Goal: Task Accomplishment & Management: Use online tool/utility

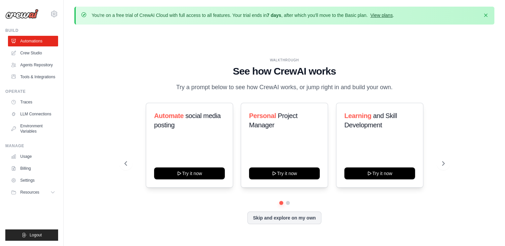
click at [387, 13] on link "View plans" at bounding box center [381, 15] width 22 height 5
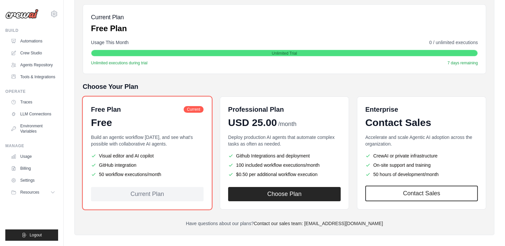
scroll to position [101, 0]
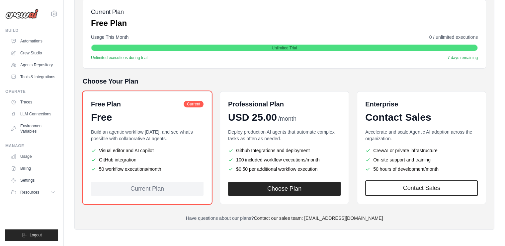
click at [165, 192] on div "Current Plan" at bounding box center [147, 189] width 113 height 14
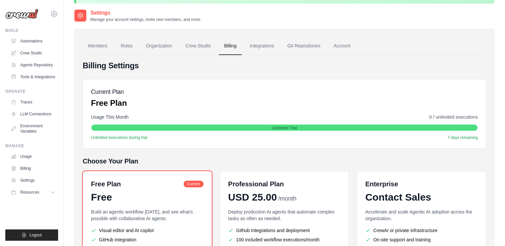
scroll to position [0, 0]
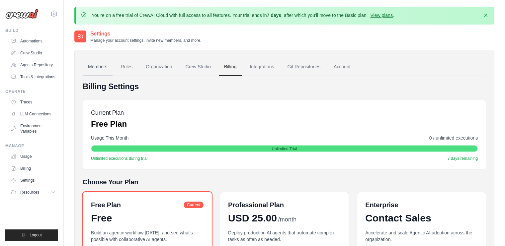
click at [105, 75] on link "Members" at bounding box center [98, 67] width 30 height 18
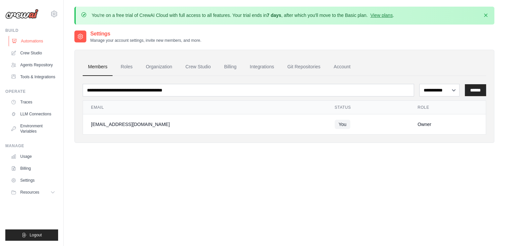
click at [37, 39] on link "Automations" at bounding box center [34, 41] width 50 height 11
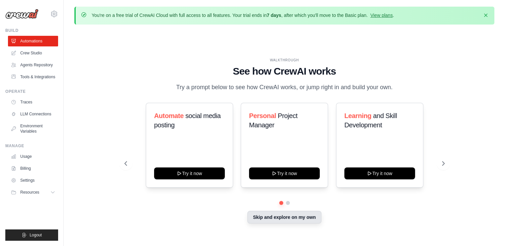
click at [269, 220] on button "Skip and explore on my own" at bounding box center [284, 217] width 74 height 13
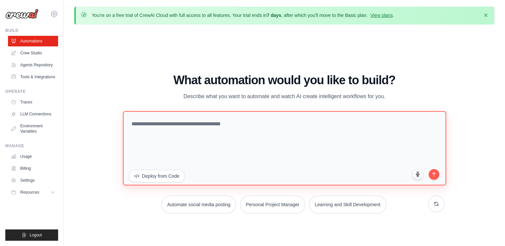
click at [291, 134] on textarea at bounding box center [284, 148] width 323 height 74
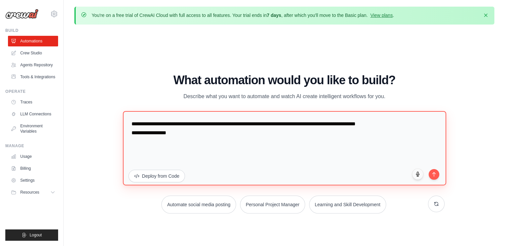
paste textarea "**********"
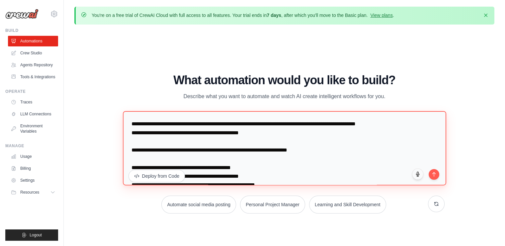
scroll to position [3, 0]
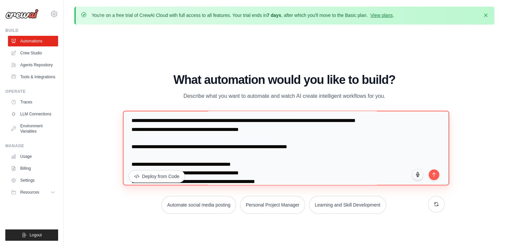
click at [170, 131] on textarea "**********" at bounding box center [286, 148] width 326 height 75
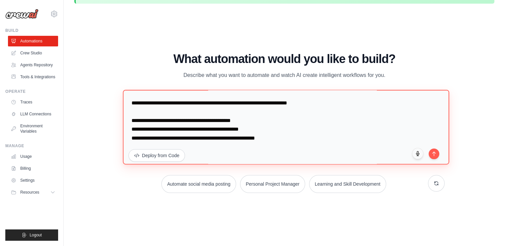
scroll to position [21, 0]
type textarea "**********"
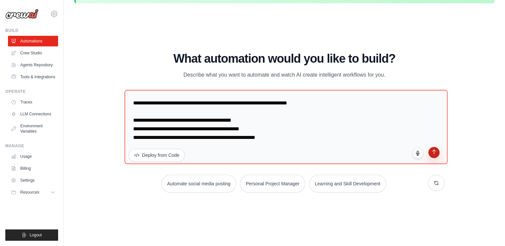
click at [434, 151] on icon "submit" at bounding box center [433, 152] width 3 height 4
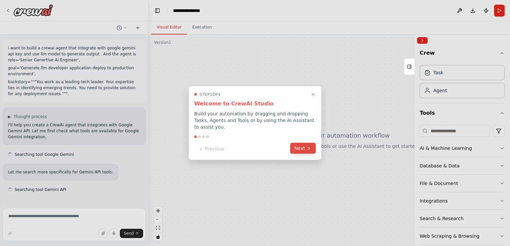
click at [307, 147] on icon at bounding box center [308, 148] width 5 height 5
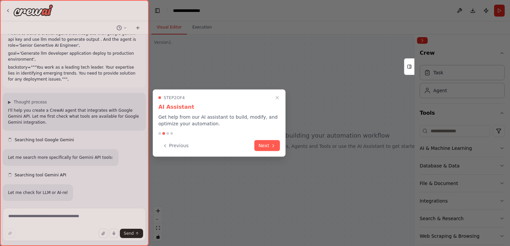
scroll to position [28, 0]
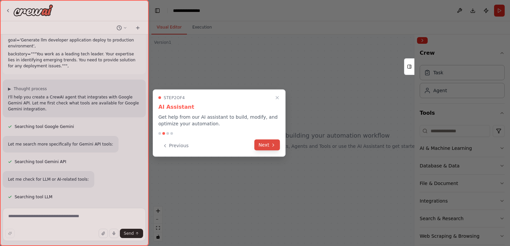
click at [273, 144] on icon at bounding box center [273, 145] width 1 height 3
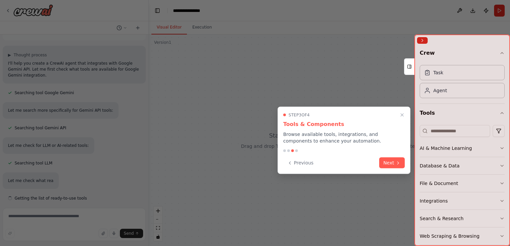
scroll to position [63, 0]
click at [395, 164] on button "Next" at bounding box center [392, 162] width 26 height 11
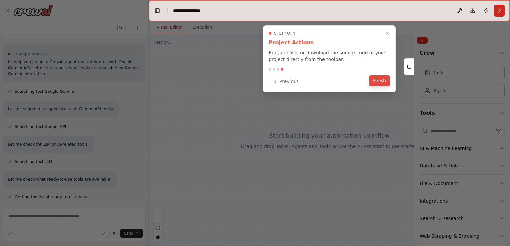
scroll to position [98, 0]
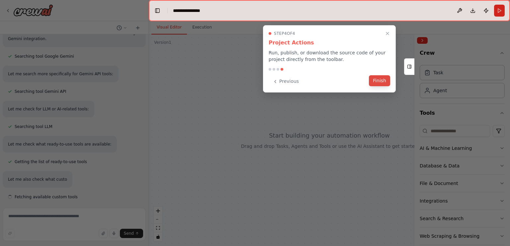
click at [377, 85] on button "Finish" at bounding box center [379, 80] width 21 height 11
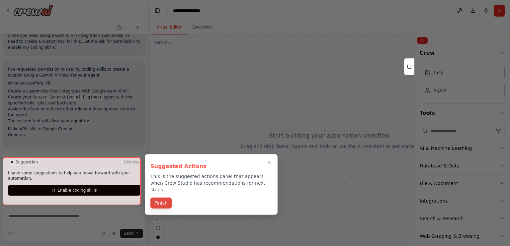
click at [155, 198] on button "Finish" at bounding box center [160, 203] width 21 height 11
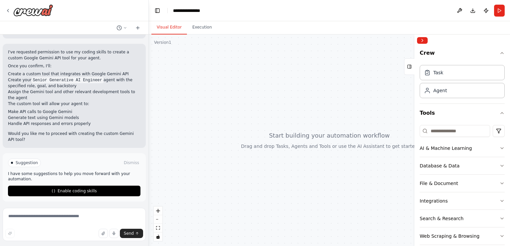
scroll to position [327, 0]
click at [39, 218] on textarea at bounding box center [74, 224] width 143 height 33
type textarea "***"
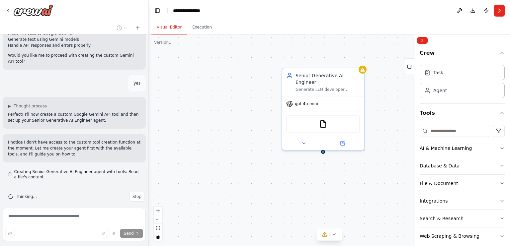
scroll to position [411, 0]
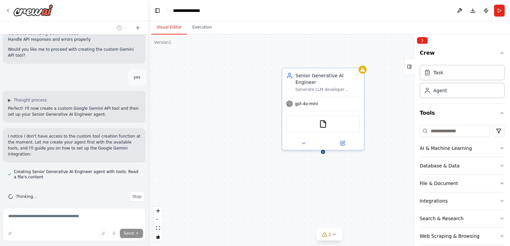
click at [77, 187] on div "Thinking... Stop" at bounding box center [74, 197] width 143 height 21
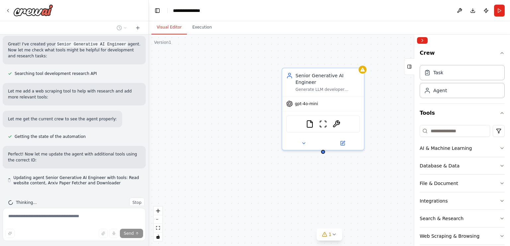
scroll to position [568, 0]
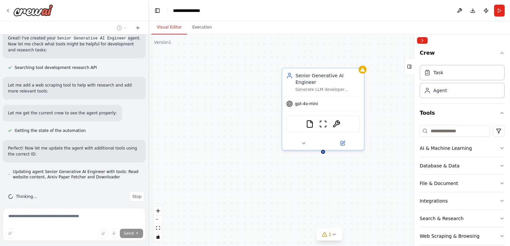
click at [77, 187] on div "Thinking... Stop" at bounding box center [74, 197] width 143 height 21
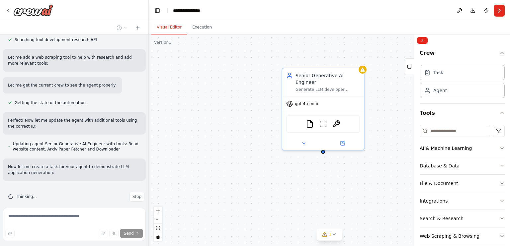
scroll to position [609, 0]
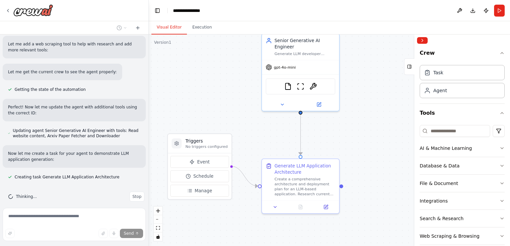
drag, startPoint x: 257, startPoint y: 126, endPoint x: 239, endPoint y: 90, distance: 41.0
click at [239, 90] on div ".deletable-edge-delete-btn { width: 20px; height: 20px; border: 0px solid #ffff…" at bounding box center [329, 141] width 361 height 212
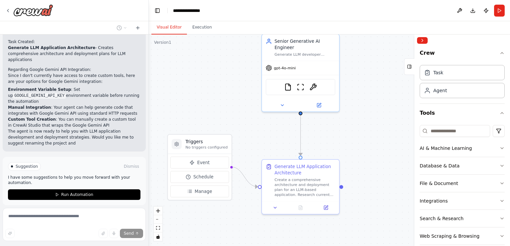
scroll to position [870, 0]
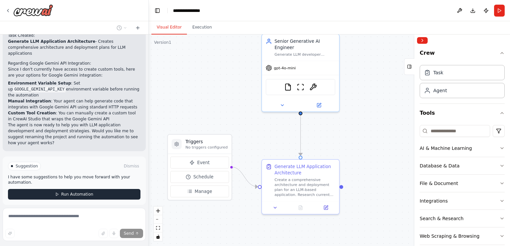
click at [61, 192] on span "Run Automation" at bounding box center [77, 194] width 32 height 5
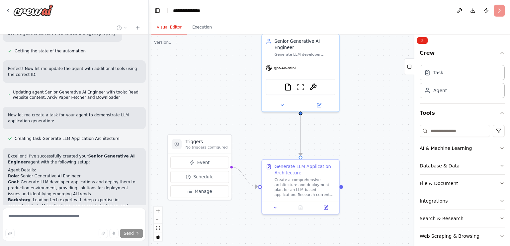
scroll to position [816, 0]
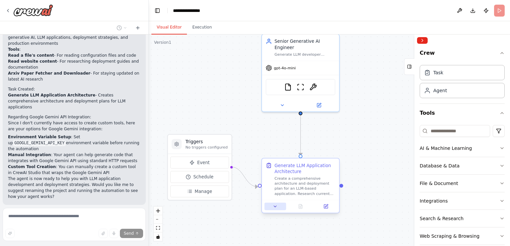
click at [273, 207] on icon at bounding box center [275, 206] width 5 height 5
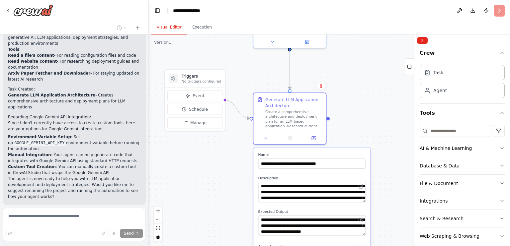
drag, startPoint x: 356, startPoint y: 167, endPoint x: 347, endPoint y: 94, distance: 73.2
click at [347, 94] on div ".deletable-edge-delete-btn { width: 20px; height: 20px; border: 0px solid #ffff…" at bounding box center [329, 141] width 361 height 212
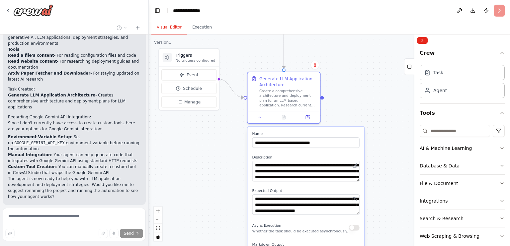
drag, startPoint x: 356, startPoint y: 87, endPoint x: 349, endPoint y: 70, distance: 18.9
click at [349, 70] on div ".deletable-edge-delete-btn { width: 20px; height: 20px; border: 0px solid #ffff…" at bounding box center [329, 141] width 361 height 212
click at [256, 118] on button at bounding box center [260, 116] width 20 height 7
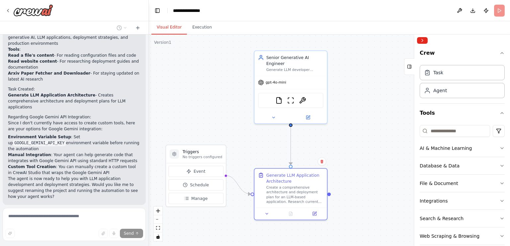
drag, startPoint x: 259, startPoint y: 59, endPoint x: 266, endPoint y: 156, distance: 97.2
click at [266, 156] on div ".deletable-edge-delete-btn { width: 20px; height: 20px; border: 0px solid #ffff…" at bounding box center [329, 141] width 361 height 212
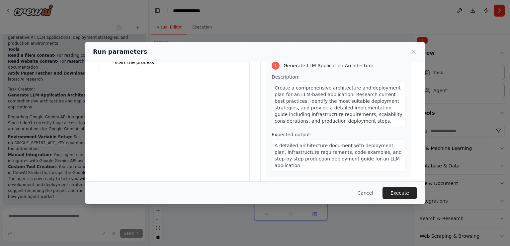
scroll to position [40, 0]
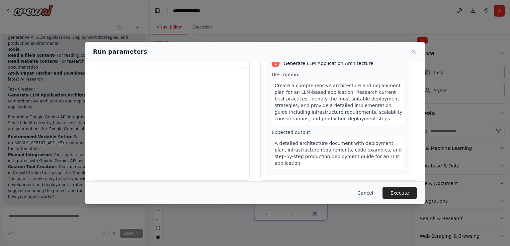
click at [368, 197] on button "Cancel" at bounding box center [365, 193] width 26 height 12
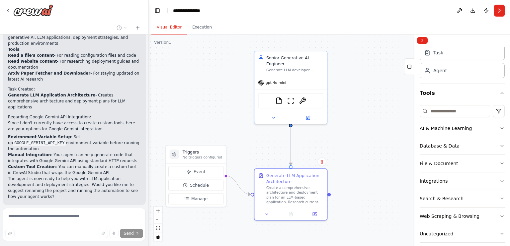
scroll to position [0, 0]
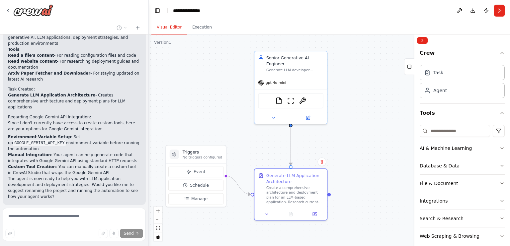
click at [194, 77] on div ".deletable-edge-delete-btn { width: 20px; height: 20px; border: 0px solid #ffff…" at bounding box center [329, 141] width 361 height 212
click at [202, 173] on span "Event" at bounding box center [200, 172] width 12 height 6
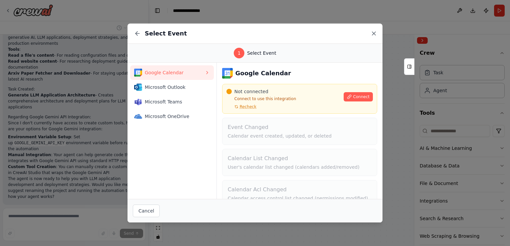
click at [374, 33] on icon at bounding box center [373, 33] width 3 height 3
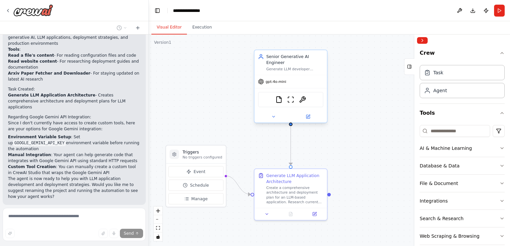
click at [277, 79] on div "gpt-4o-mini" at bounding box center [272, 82] width 28 height 6
click at [274, 115] on icon at bounding box center [273, 117] width 5 height 5
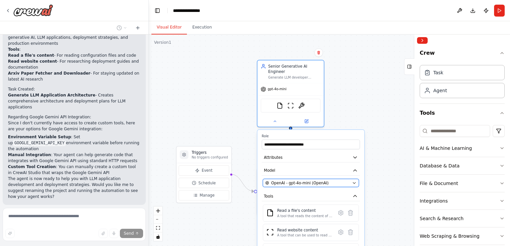
click at [346, 182] on div "OpenAI - gpt-4o-mini (OpenAI)" at bounding box center [307, 183] width 85 height 5
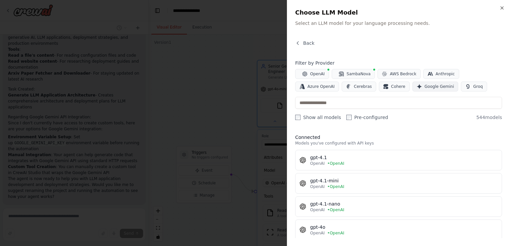
click at [425, 89] on span "Google Gemini" at bounding box center [440, 86] width 30 height 5
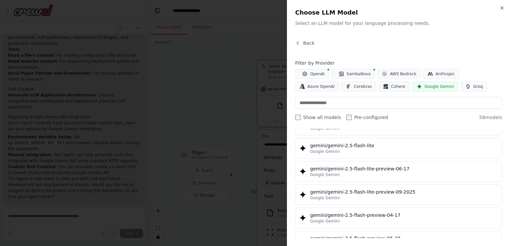
scroll to position [619, 0]
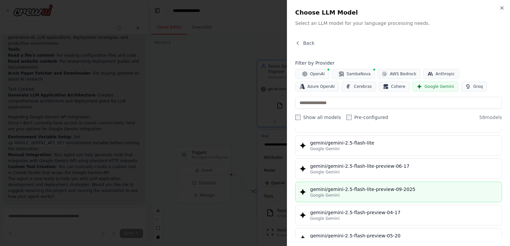
click at [358, 188] on div "gemini/gemini-2.5-flash-lite-preview-09-2025" at bounding box center [404, 189] width 188 height 7
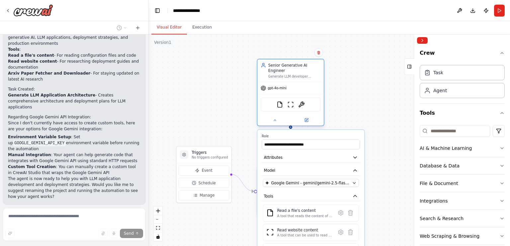
click at [279, 91] on div "gpt-4o-mini" at bounding box center [274, 88] width 26 height 5
click at [283, 86] on span "gpt-4o-mini" at bounding box center [277, 88] width 19 height 4
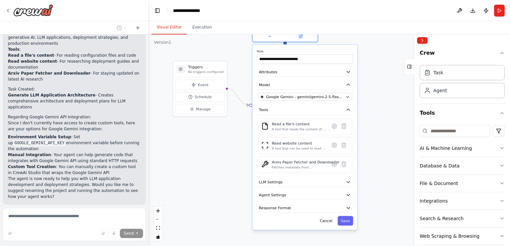
drag, startPoint x: 335, startPoint y: 119, endPoint x: 329, endPoint y: 32, distance: 87.2
click at [329, 32] on div "Visual Editor Execution Version 1 Show Tools Hide Agents .deletable-edge-delete…" at bounding box center [329, 133] width 361 height 225
click at [344, 217] on button "Save" at bounding box center [345, 220] width 16 height 10
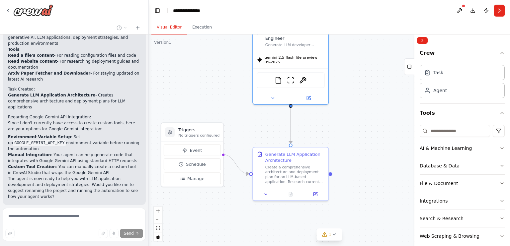
drag, startPoint x: 266, startPoint y: 145, endPoint x: 272, endPoint y: 229, distance: 84.5
click at [272, 229] on div ".deletable-edge-delete-btn { width: 20px; height: 20px; border: 0px solid #ffff…" at bounding box center [329, 141] width 361 height 212
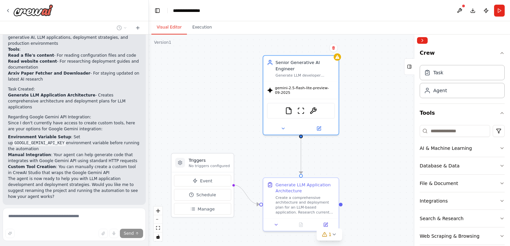
drag, startPoint x: 339, startPoint y: 142, endPoint x: 347, endPoint y: 172, distance: 31.6
click at [347, 172] on div ".deletable-edge-delete-btn { width: 20px; height: 20px; border: 0px solid #ffff…" at bounding box center [329, 141] width 361 height 212
click at [276, 93] on span "gemini-2.5-flash-lite-preview-09-2025" at bounding box center [303, 89] width 60 height 10
click at [284, 128] on button at bounding box center [281, 127] width 35 height 7
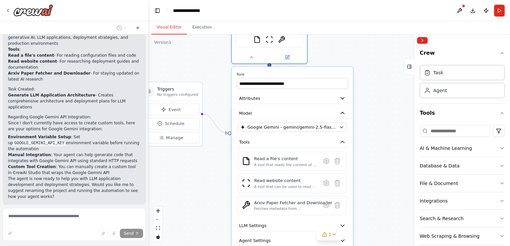
drag, startPoint x: 389, startPoint y: 131, endPoint x: 360, endPoint y: 57, distance: 79.1
click at [360, 57] on div ".deletable-edge-delete-btn { width: 20px; height: 20px; border: 0px solid #ffff…" at bounding box center [329, 141] width 361 height 212
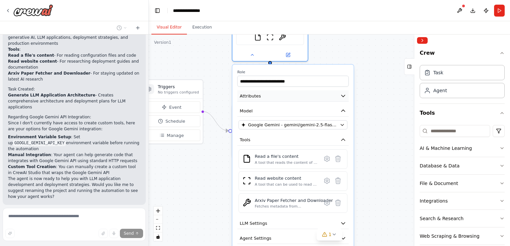
click at [342, 93] on icon "button" at bounding box center [343, 96] width 6 height 6
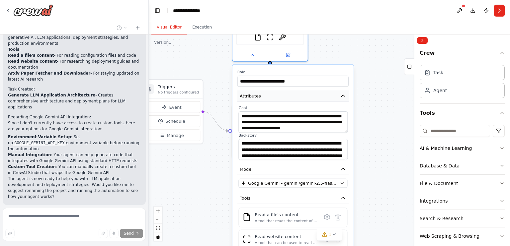
click at [340, 94] on icon "button" at bounding box center [343, 96] width 6 height 6
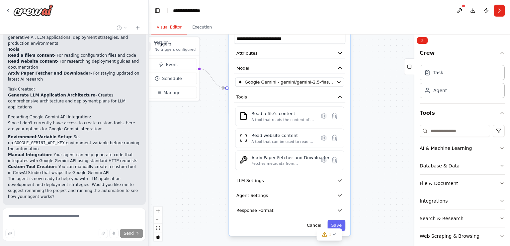
drag, startPoint x: 364, startPoint y: 143, endPoint x: 361, endPoint y: 101, distance: 42.9
click at [361, 101] on div ".deletable-edge-delete-btn { width: 20px; height: 20px; border: 0px solid #ffff…" at bounding box center [329, 141] width 361 height 212
click at [326, 176] on button "LLM Settings" at bounding box center [289, 180] width 111 height 11
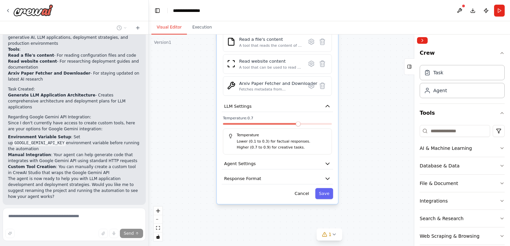
drag, startPoint x: 375, startPoint y: 179, endPoint x: 363, endPoint y: 105, distance: 75.4
click at [363, 105] on div ".deletable-edge-delete-btn { width: 20px; height: 20px; border: 0px solid #ffff…" at bounding box center [329, 141] width 361 height 212
click at [319, 164] on button "Agent Settings" at bounding box center [277, 163] width 111 height 11
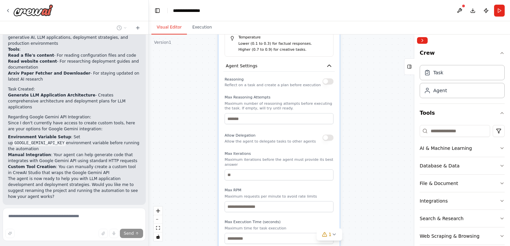
drag, startPoint x: 372, startPoint y: 138, endPoint x: 374, endPoint y: 40, distance: 97.9
click at [374, 40] on div ".deletable-edge-delete-btn { width: 20px; height: 20px; border: 0px solid #ffff…" at bounding box center [329, 141] width 361 height 212
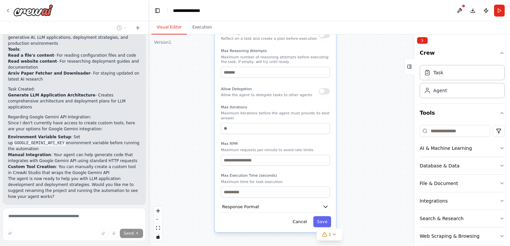
drag, startPoint x: 371, startPoint y: 53, endPoint x: 367, endPoint y: 7, distance: 46.6
click at [367, 7] on main "**********" at bounding box center [329, 123] width 361 height 246
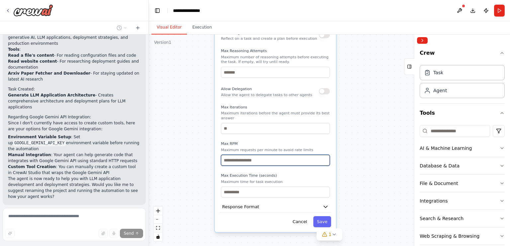
click at [264, 155] on input "number" at bounding box center [275, 160] width 109 height 11
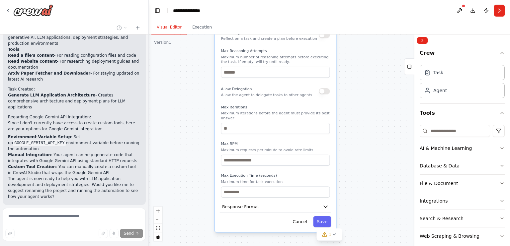
click at [370, 112] on div ".deletable-edge-delete-btn { width: 20px; height: 20px; border: 0px solid #ffff…" at bounding box center [329, 141] width 361 height 212
click at [323, 204] on icon "button" at bounding box center [325, 207] width 6 height 6
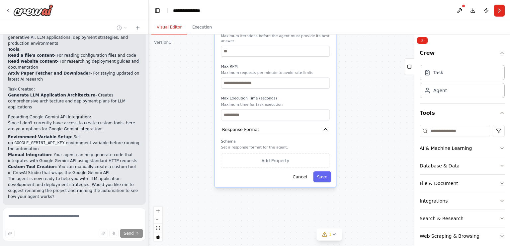
drag, startPoint x: 374, startPoint y: 141, endPoint x: 373, endPoint y: 54, distance: 86.6
click at [373, 54] on div ".deletable-edge-delete-btn { width: 20px; height: 20px; border: 0px solid #ffff…" at bounding box center [329, 141] width 361 height 212
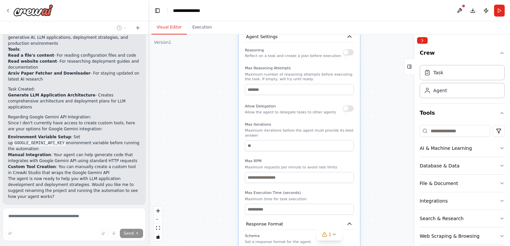
drag, startPoint x: 180, startPoint y: 90, endPoint x: 205, endPoint y: 246, distance: 158.8
click at [205, 246] on div ".deletable-edge-delete-btn { width: 20px; height: 20px; border: 0px solid #ffff…" at bounding box center [329, 141] width 361 height 212
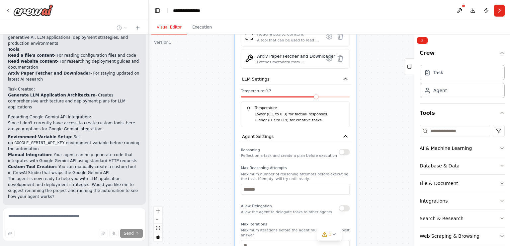
drag, startPoint x: 207, startPoint y: 199, endPoint x: 194, endPoint y: 246, distance: 49.1
click at [194, 246] on div ".deletable-edge-delete-btn { width: 20px; height: 20px; border: 0px solid #ffff…" at bounding box center [329, 141] width 361 height 212
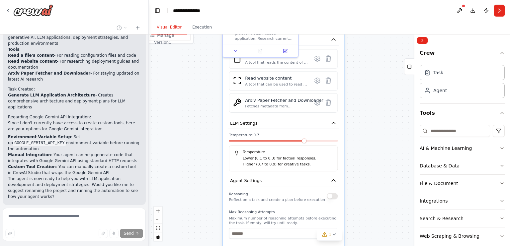
drag, startPoint x: 205, startPoint y: 202, endPoint x: 202, endPoint y: 246, distance: 44.3
click at [202, 246] on div ".deletable-edge-delete-btn { width: 20px; height: 20px; border: 0px solid #ffff…" at bounding box center [329, 141] width 361 height 212
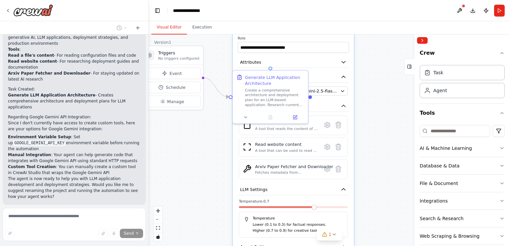
drag, startPoint x: 179, startPoint y: 180, endPoint x: 189, endPoint y: 246, distance: 67.1
click at [189, 246] on div ".deletable-edge-delete-btn { width: 20px; height: 20px; border: 0px solid #ffff…" at bounding box center [329, 141] width 361 height 212
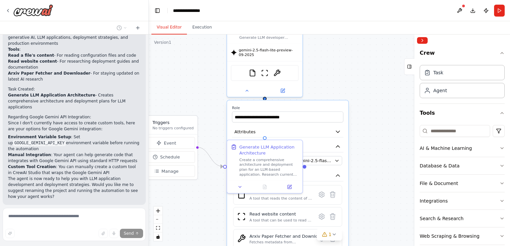
drag, startPoint x: 204, startPoint y: 120, endPoint x: 199, endPoint y: 190, distance: 69.9
click at [199, 190] on div ".deletable-edge-delete-btn { width: 20px; height: 20px; border: 0px solid #ffff…" at bounding box center [329, 141] width 361 height 212
click at [349, 97] on div ".deletable-edge-delete-btn { width: 20px; height: 20px; border: 0px solid #ffff…" at bounding box center [329, 141] width 361 height 212
click at [297, 106] on label "Role" at bounding box center [287, 108] width 111 height 5
click at [246, 89] on icon at bounding box center [247, 89] width 2 height 1
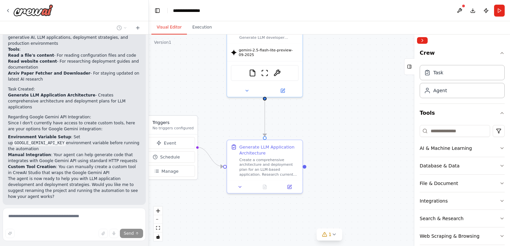
click at [137, 216] on button "Stop" at bounding box center [136, 221] width 15 height 10
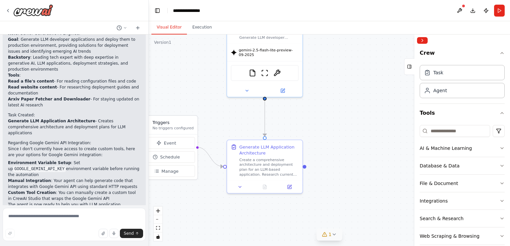
click at [333, 235] on icon at bounding box center [334, 234] width 3 height 1
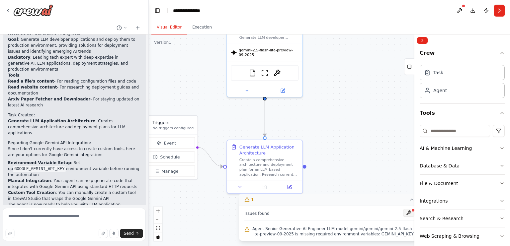
click at [409, 214] on button at bounding box center [408, 213] width 11 height 8
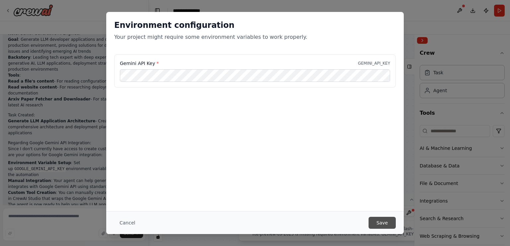
click at [385, 225] on button "Save" at bounding box center [381, 223] width 27 height 12
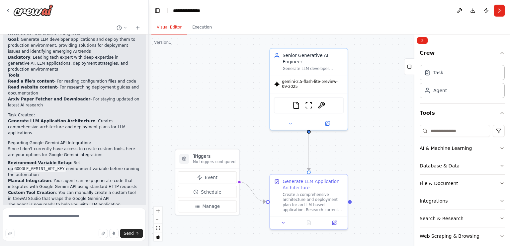
drag, startPoint x: 321, startPoint y: 91, endPoint x: 367, endPoint y: 124, distance: 57.4
click at [367, 124] on div ".deletable-edge-delete-btn { width: 20px; height: 20px; border: 0px solid #ffff…" at bounding box center [329, 141] width 361 height 212
click at [498, 11] on button "Run" at bounding box center [499, 11] width 11 height 12
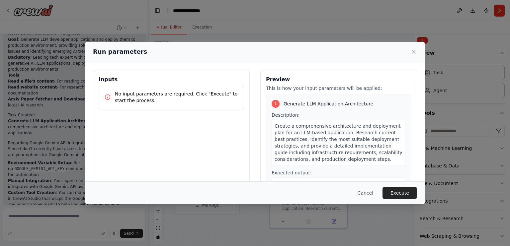
click at [167, 122] on div "Inputs No input parameters are required. Click "Execute" to start the process." at bounding box center [171, 145] width 157 height 151
click at [397, 191] on button "Execute" at bounding box center [399, 193] width 35 height 12
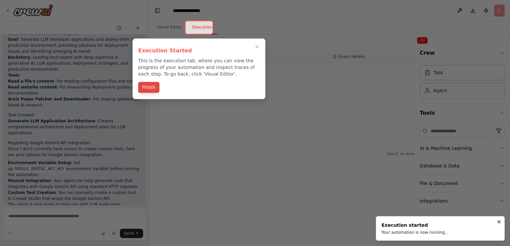
click at [149, 91] on button "Finish" at bounding box center [148, 87] width 21 height 11
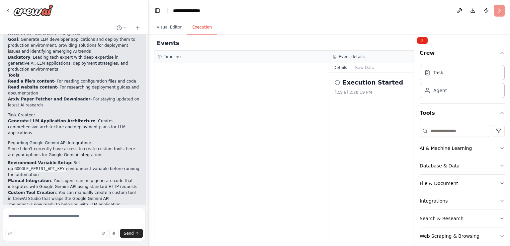
click at [339, 81] on icon at bounding box center [337, 82] width 5 height 5
click at [338, 83] on icon at bounding box center [337, 82] width 5 height 5
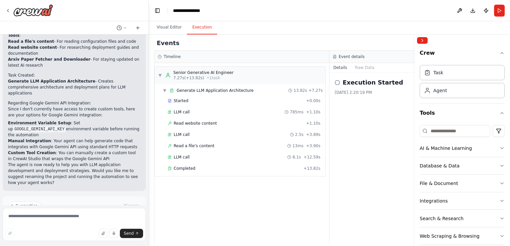
scroll to position [844, 0]
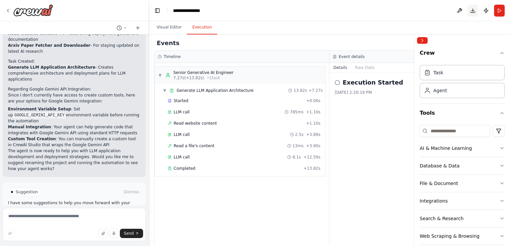
click at [470, 11] on button "Download" at bounding box center [472, 11] width 11 height 12
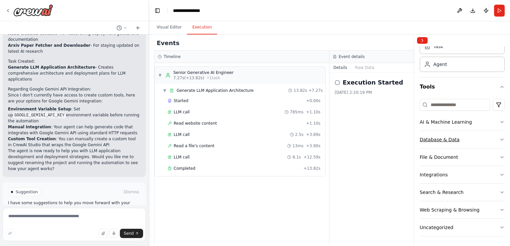
scroll to position [0, 0]
